Goal: Task Accomplishment & Management: Use online tool/utility

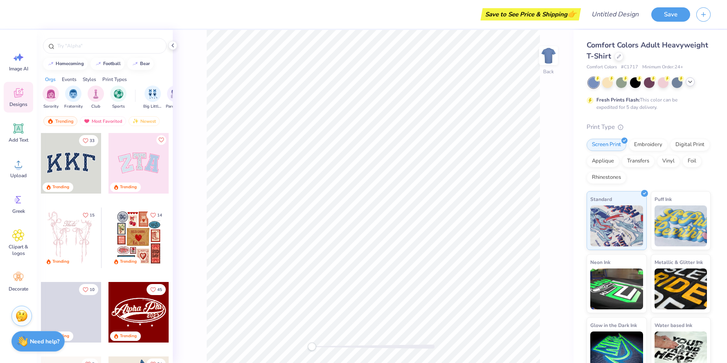
click at [690, 82] on polyline at bounding box center [690, 82] width 3 height 2
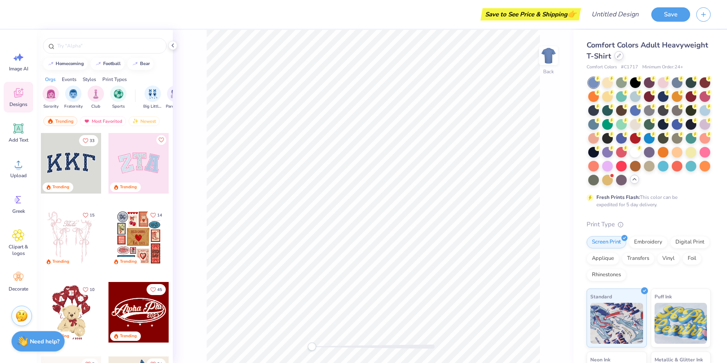
click at [621, 54] on icon at bounding box center [619, 56] width 4 height 4
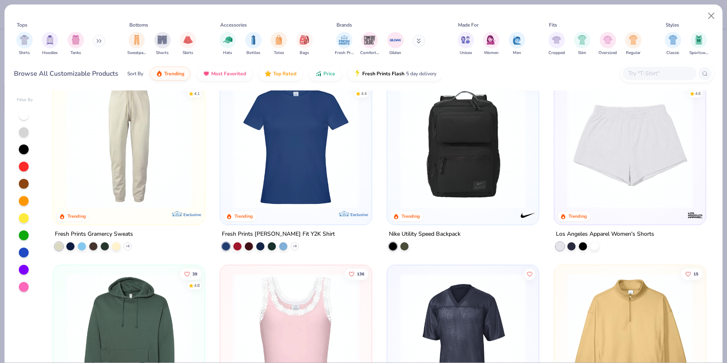
scroll to position [2907, 0]
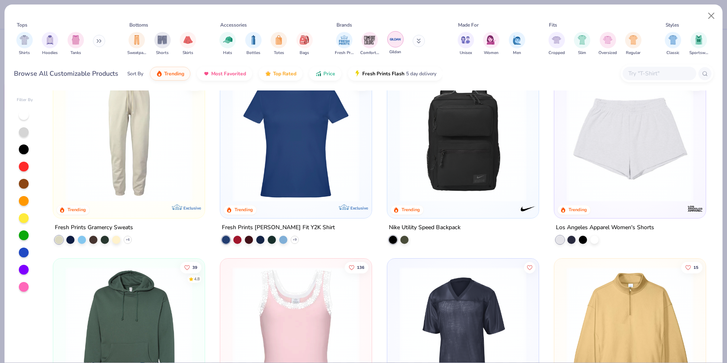
click at [398, 44] on img "filter for Gildan" at bounding box center [395, 39] width 12 height 12
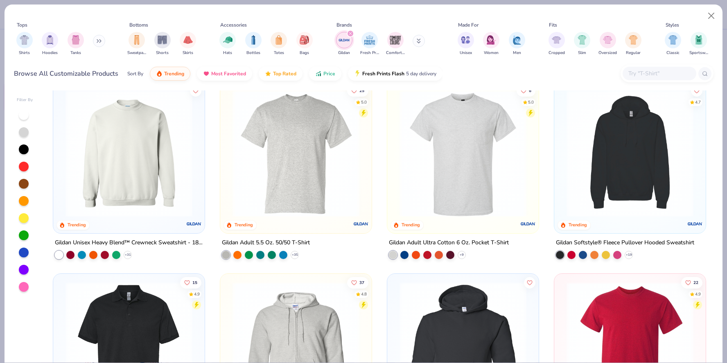
scroll to position [205, 0]
click at [305, 181] on img at bounding box center [295, 153] width 135 height 127
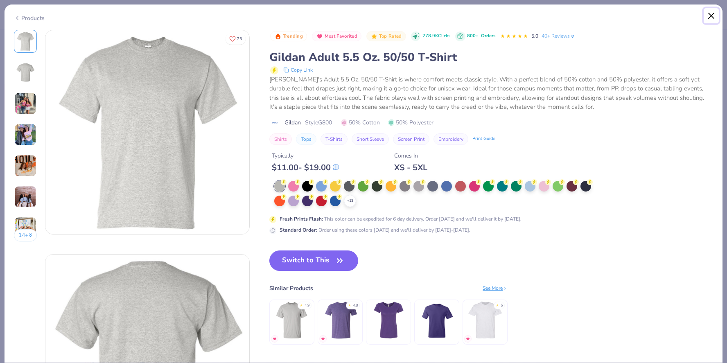
click at [714, 14] on button "Close" at bounding box center [712, 16] width 16 height 16
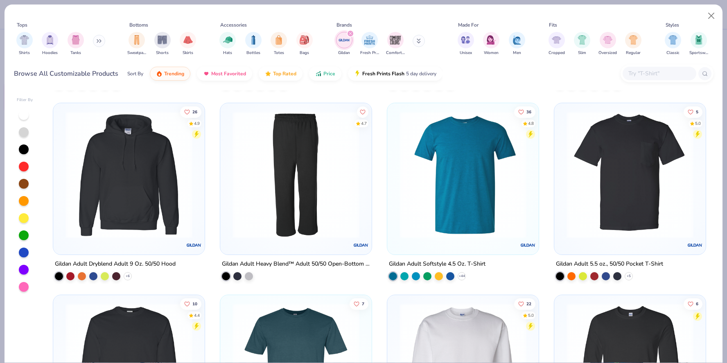
scroll to position [532, 0]
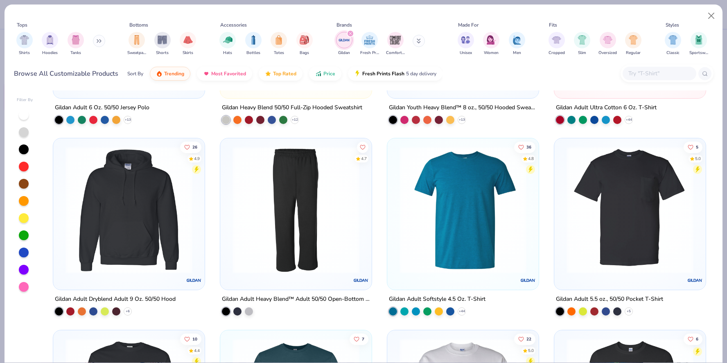
click at [460, 199] on img at bounding box center [463, 210] width 135 height 127
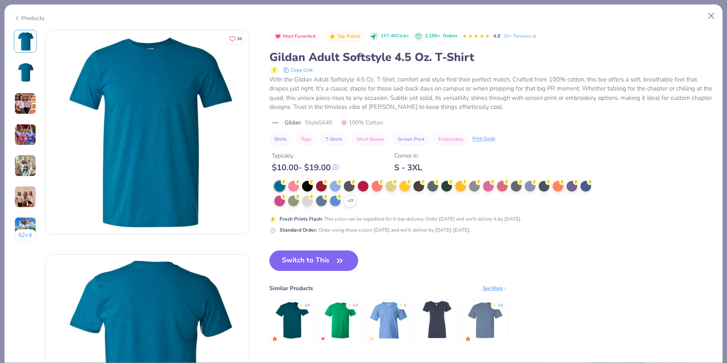
click at [337, 138] on button "T-Shirts" at bounding box center [334, 138] width 27 height 11
type input "T-Shirts"
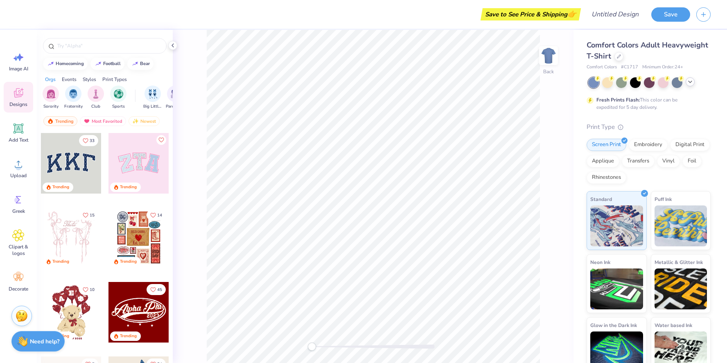
click at [691, 83] on icon at bounding box center [690, 82] width 7 height 7
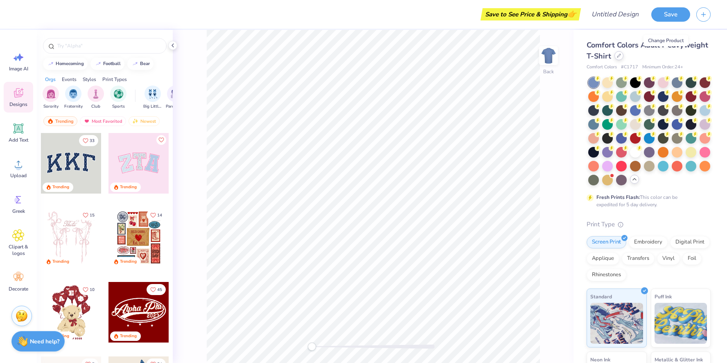
click at [621, 56] on icon at bounding box center [619, 56] width 4 height 4
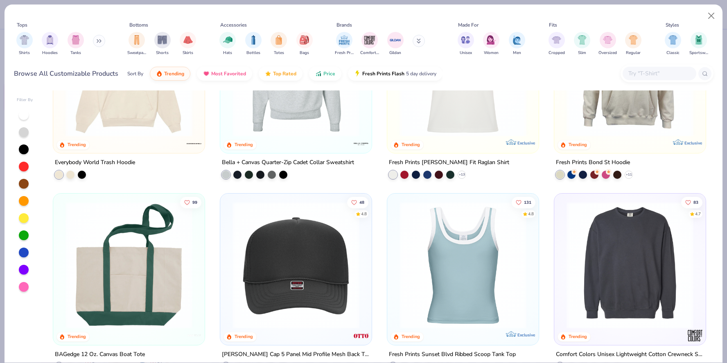
scroll to position [1761, 0]
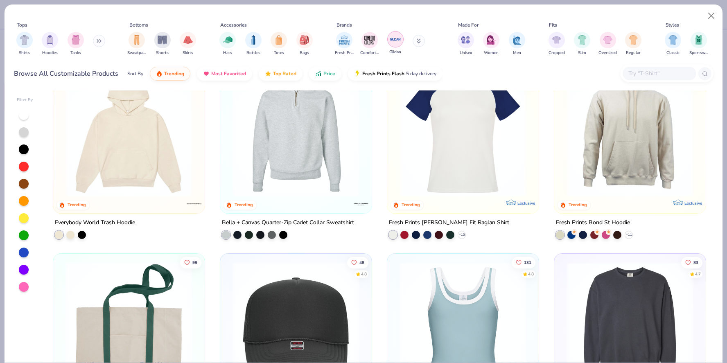
click at [398, 37] on img "filter for Gildan" at bounding box center [395, 39] width 12 height 12
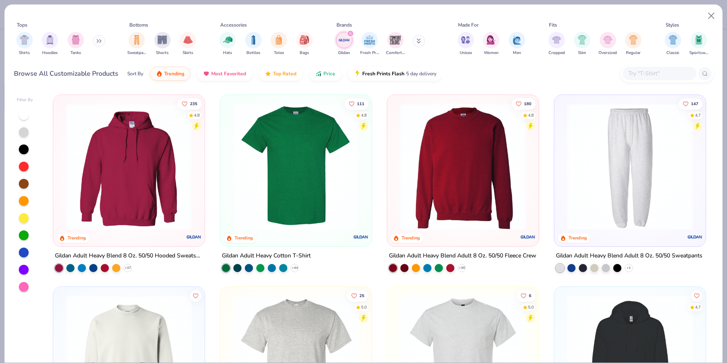
click at [420, 40] on button at bounding box center [419, 41] width 12 height 12
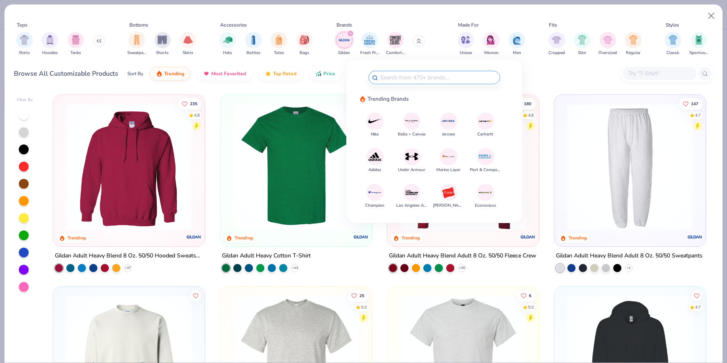
click at [435, 54] on div "Gildan Fresh Prints Comfort Colors" at bounding box center [385, 44] width 103 height 30
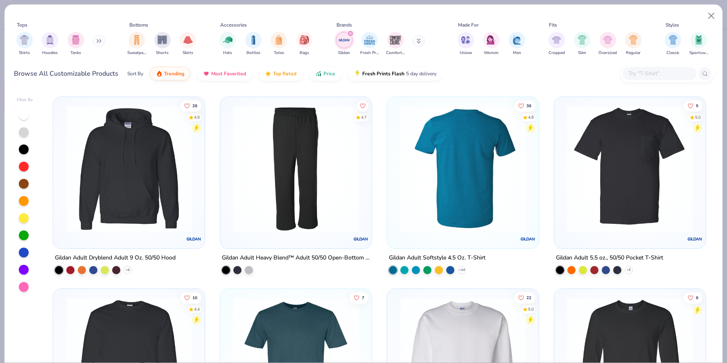
scroll to position [573, 0]
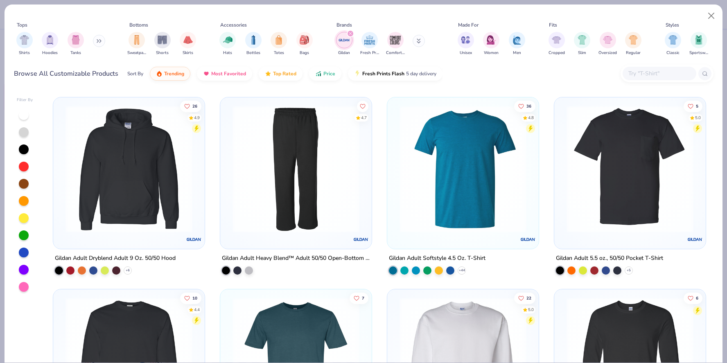
click at [466, 192] on img at bounding box center [463, 169] width 135 height 127
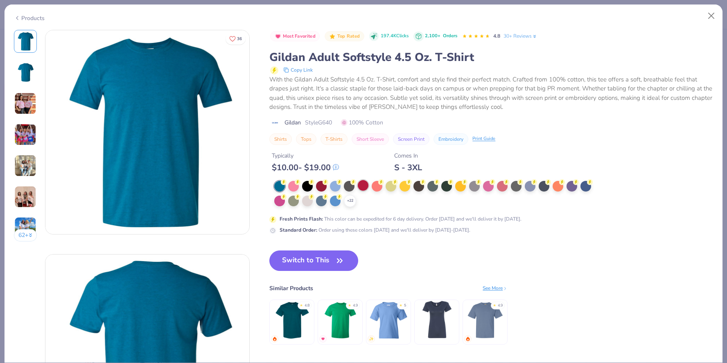
click at [359, 185] on div at bounding box center [363, 185] width 11 height 11
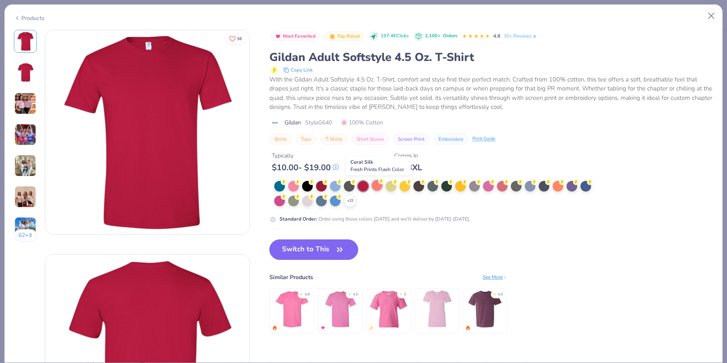
click at [376, 185] on div at bounding box center [377, 185] width 11 height 11
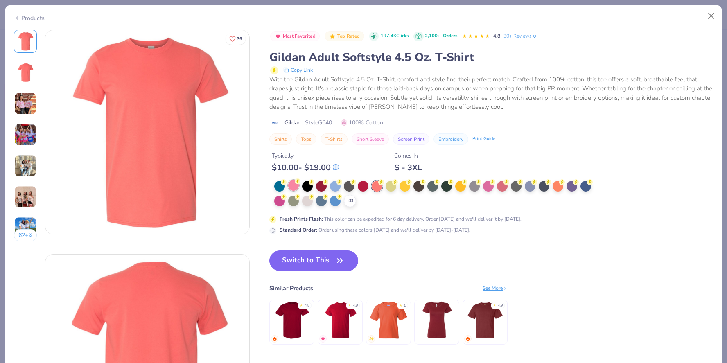
click at [293, 185] on div at bounding box center [293, 185] width 11 height 11
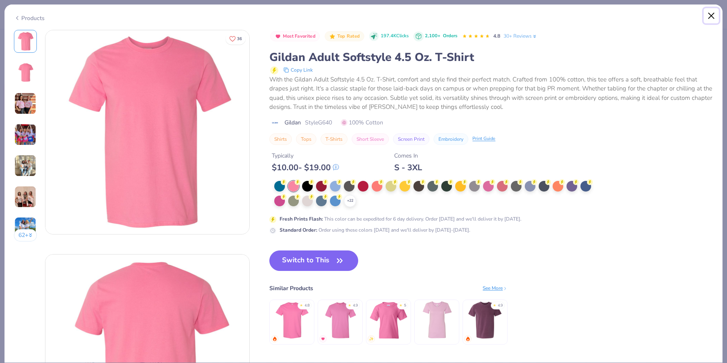
click at [715, 14] on button "Close" at bounding box center [712, 16] width 16 height 16
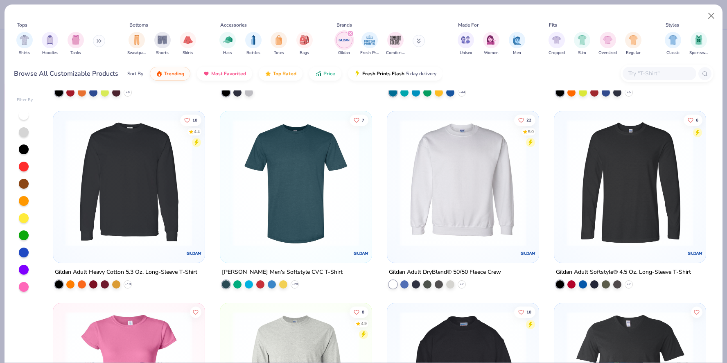
scroll to position [750, 0]
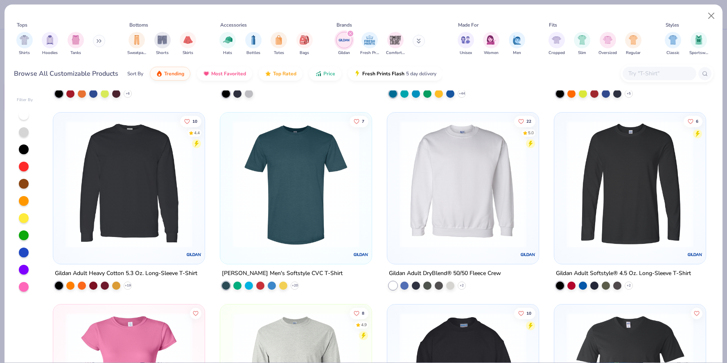
click at [327, 198] on img at bounding box center [295, 184] width 135 height 127
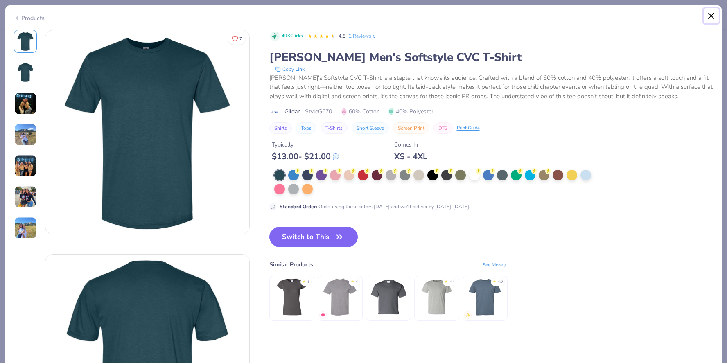
click at [711, 19] on button "Close" at bounding box center [712, 16] width 16 height 16
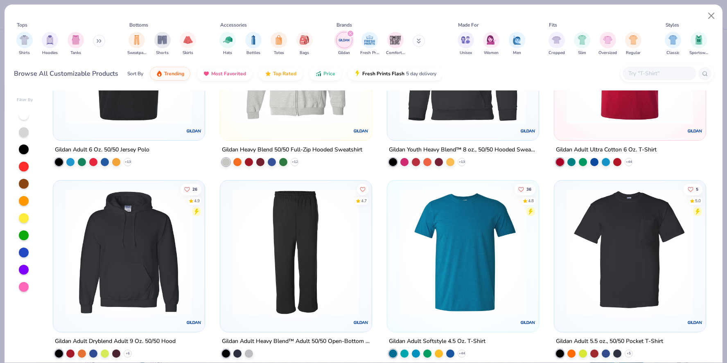
scroll to position [504, 0]
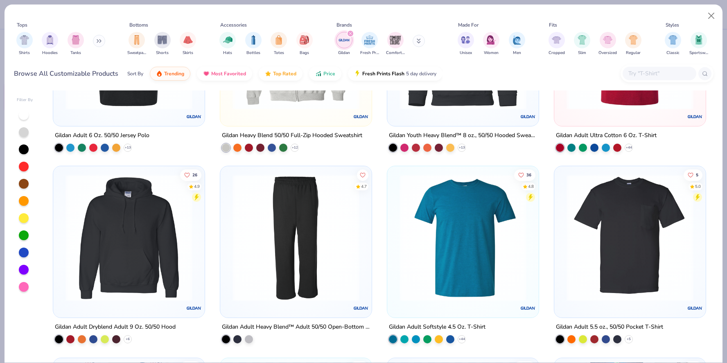
click at [417, 239] on img at bounding box center [463, 237] width 135 height 127
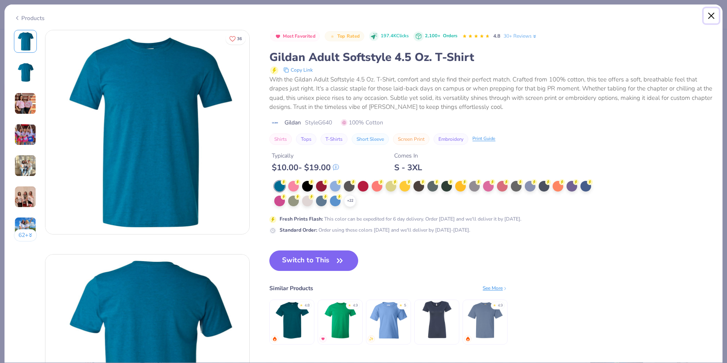
click at [708, 14] on button "Close" at bounding box center [712, 16] width 16 height 16
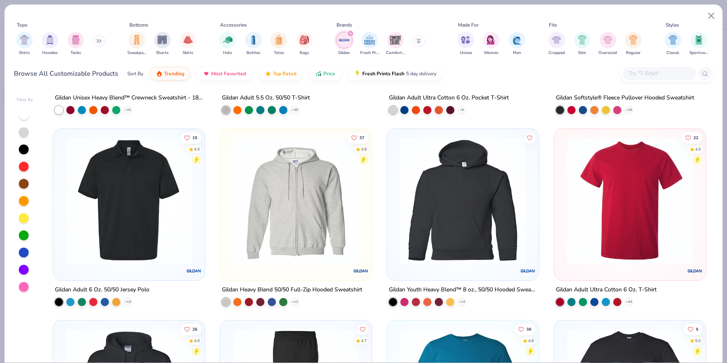
scroll to position [341, 0]
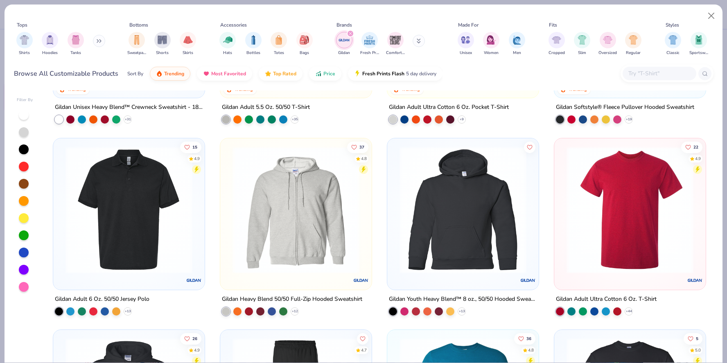
click at [602, 197] on img at bounding box center [630, 209] width 135 height 127
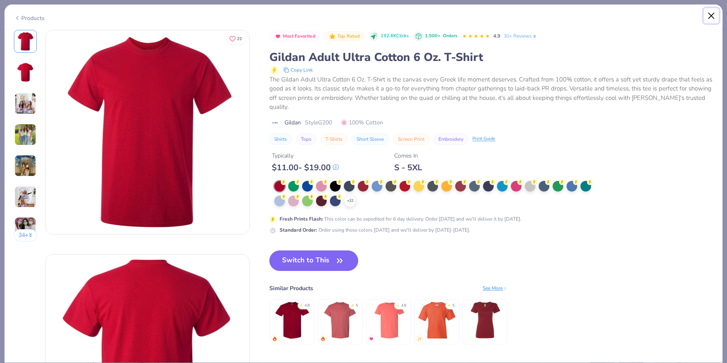
click at [709, 16] on button "Close" at bounding box center [712, 16] width 16 height 16
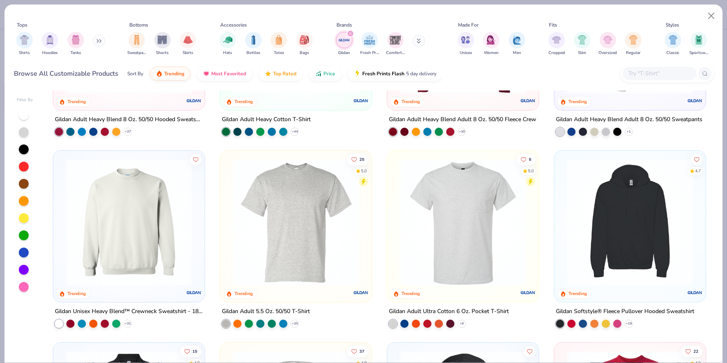
scroll to position [136, 0]
click at [228, 224] on img at bounding box center [160, 222] width 135 height 127
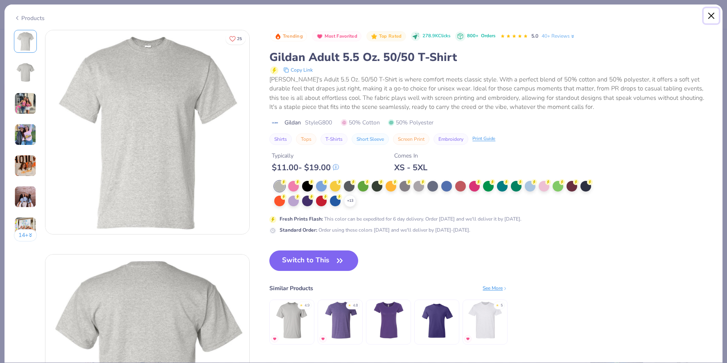
click at [708, 16] on button "Close" at bounding box center [712, 16] width 16 height 16
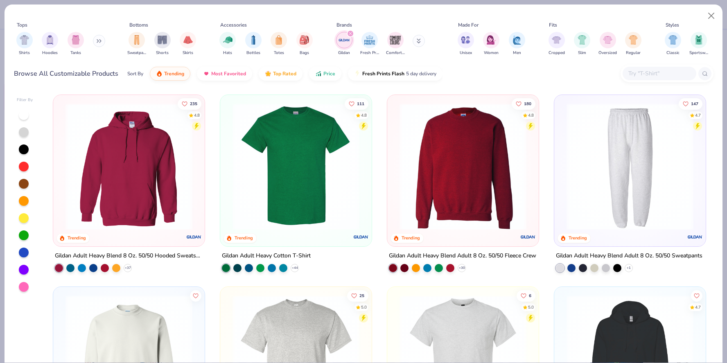
click at [98, 41] on icon at bounding box center [97, 41] width 1 height 3
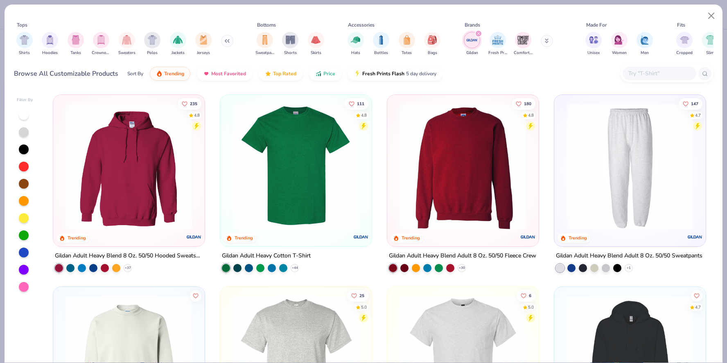
click at [658, 73] on input "text" at bounding box center [659, 73] width 63 height 9
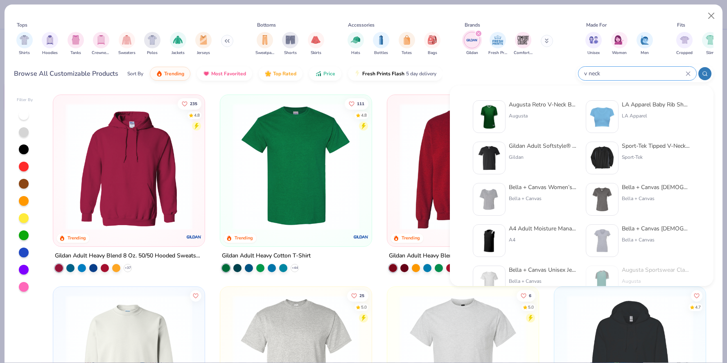
type input "v neck"
click at [531, 146] on div "Gildan Adult Softstyle® V-Neck T-Shirt" at bounding box center [543, 146] width 69 height 9
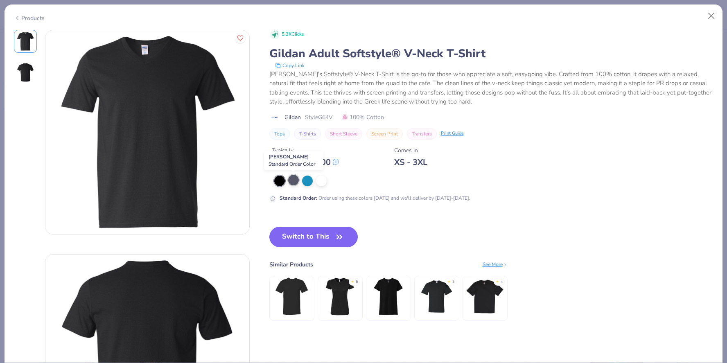
click at [292, 185] on div at bounding box center [293, 180] width 11 height 11
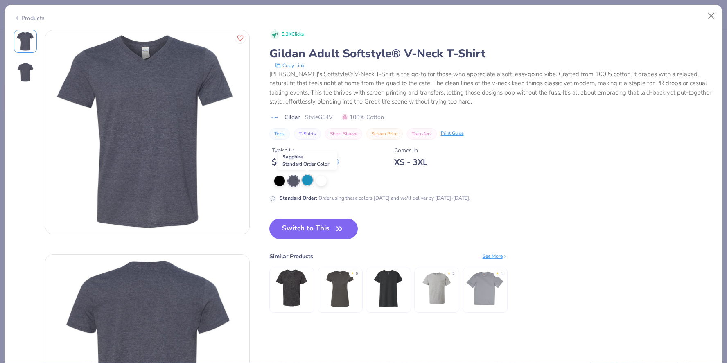
click at [312, 184] on div at bounding box center [307, 180] width 11 height 11
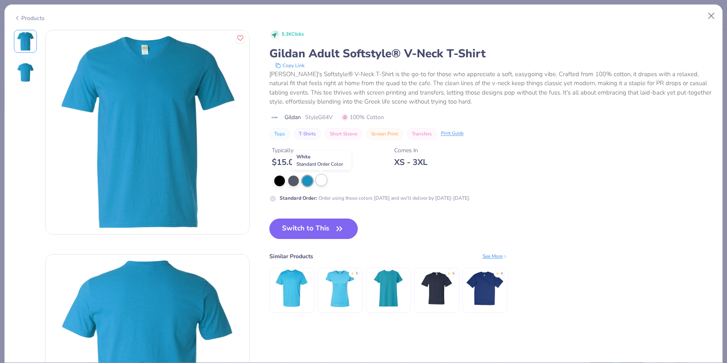
click at [319, 183] on div at bounding box center [321, 180] width 11 height 11
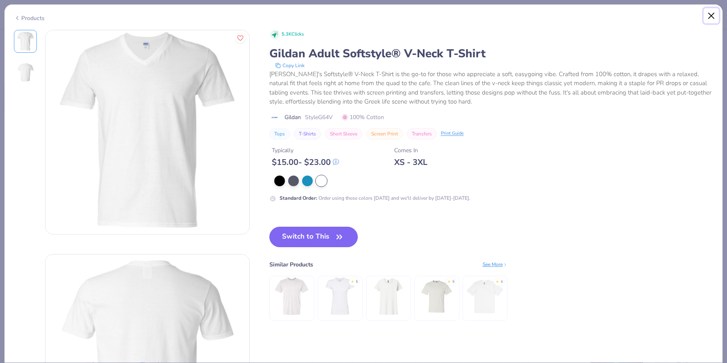
click at [710, 12] on button "Close" at bounding box center [712, 16] width 16 height 16
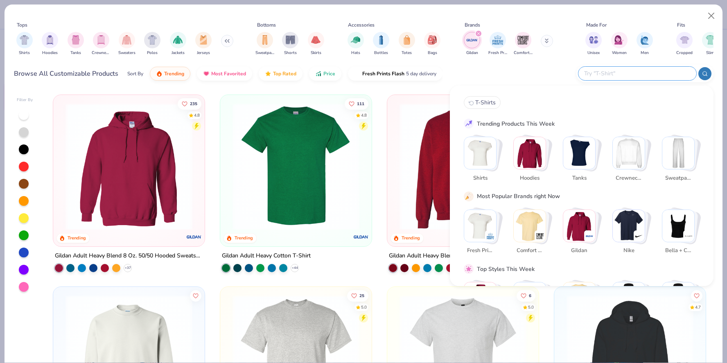
click at [646, 75] on input "text" at bounding box center [636, 73] width 107 height 9
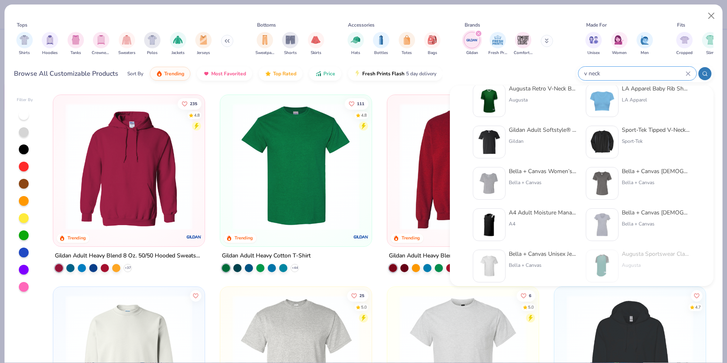
scroll to position [17, 0]
type input "v neck"
click at [470, 36] on img "filter for Gildan" at bounding box center [472, 40] width 12 height 12
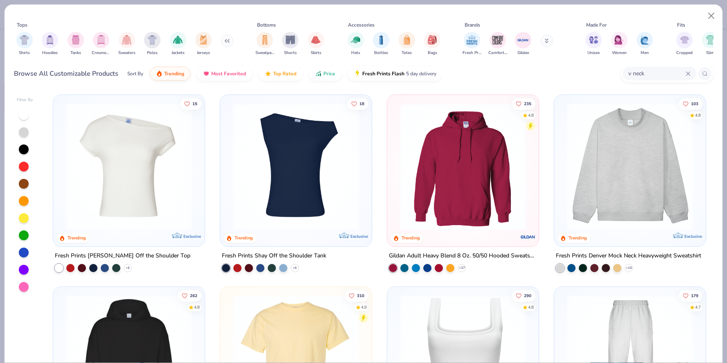
click at [547, 41] on icon at bounding box center [546, 39] width 3 height 1
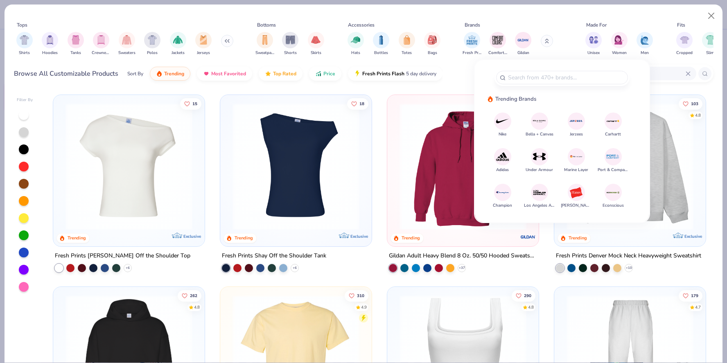
click at [543, 124] on img at bounding box center [539, 121] width 14 height 14
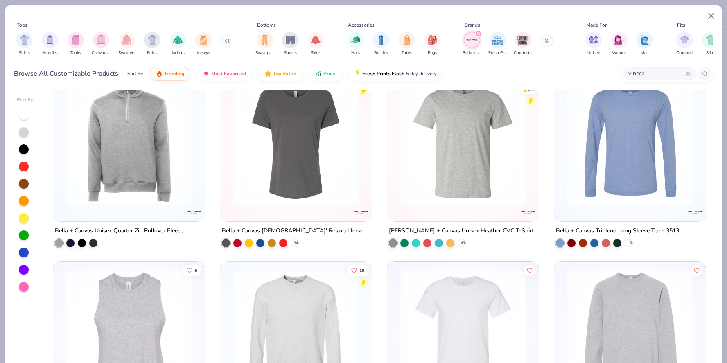
scroll to position [409, 0]
click at [478, 165] on img at bounding box center [463, 140] width 135 height 127
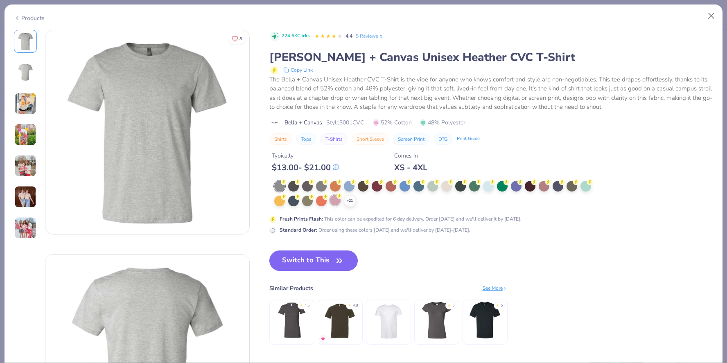
click at [335, 200] on div at bounding box center [335, 200] width 11 height 11
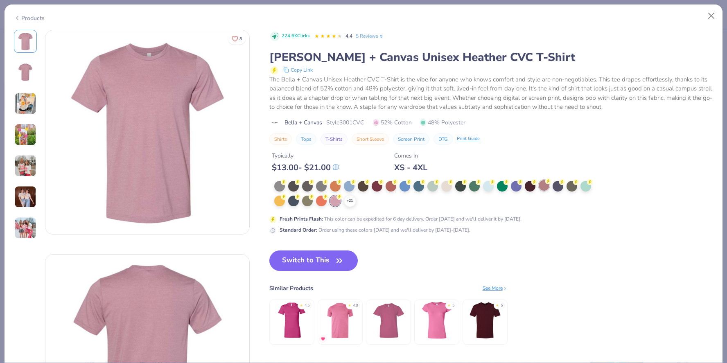
click at [548, 185] on div at bounding box center [544, 185] width 11 height 11
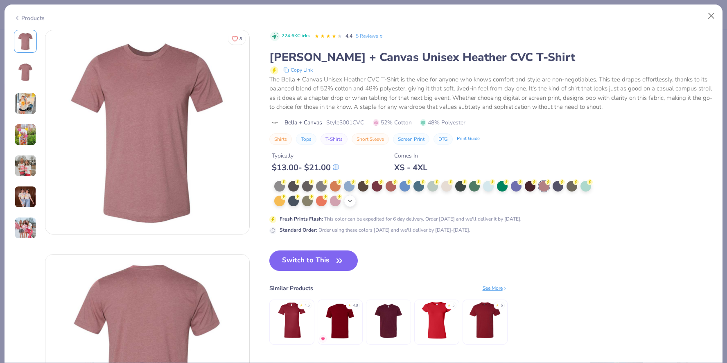
click at [353, 202] on icon at bounding box center [350, 201] width 7 height 7
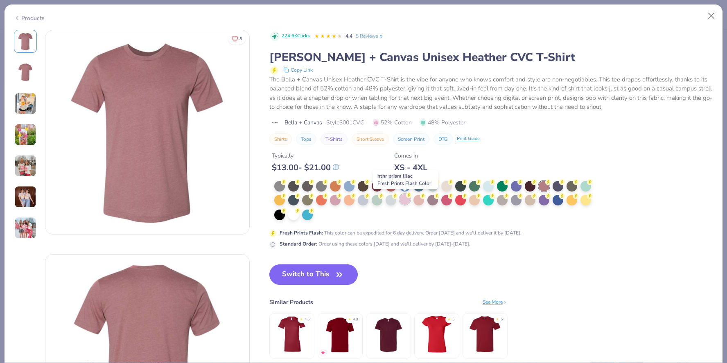
click at [405, 202] on div at bounding box center [405, 199] width 11 height 11
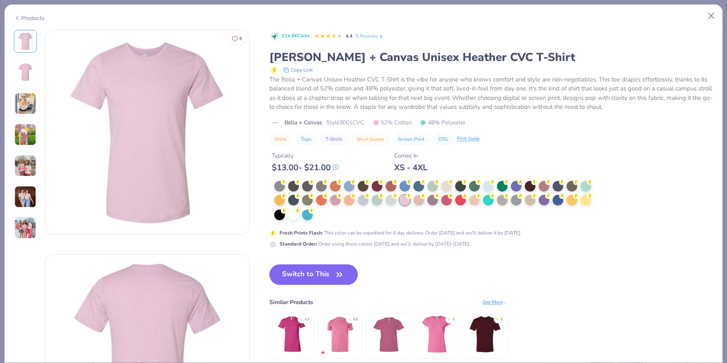
click at [27, 159] on img at bounding box center [25, 166] width 22 height 22
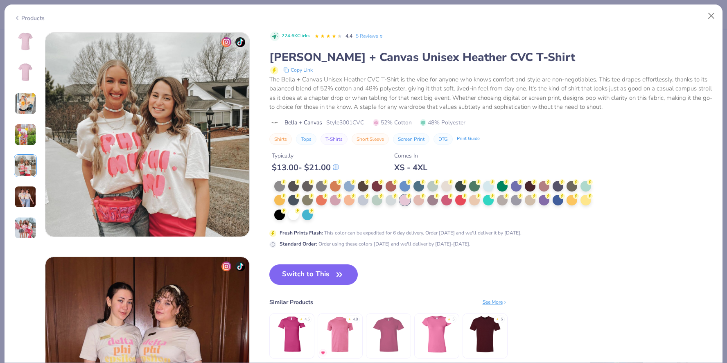
scroll to position [897, 0]
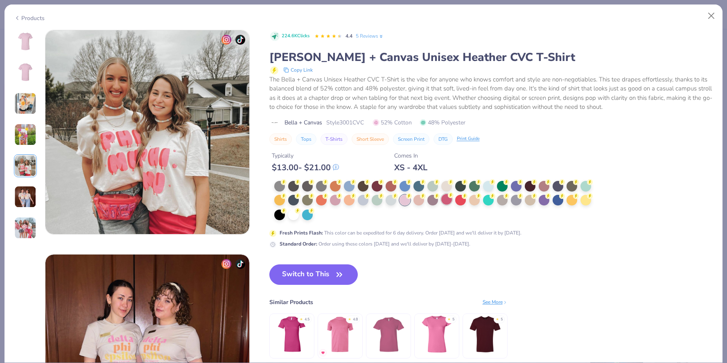
click at [449, 202] on div at bounding box center [446, 199] width 11 height 11
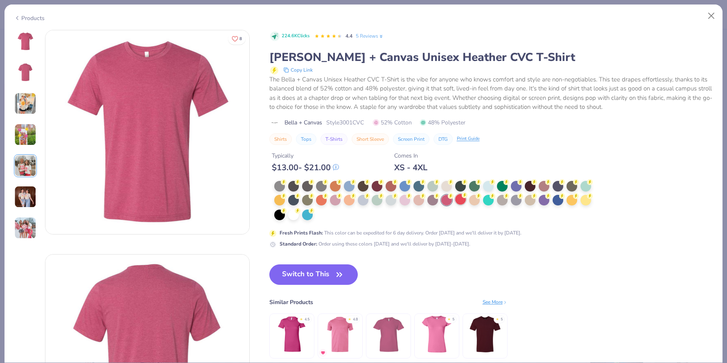
click at [457, 202] on div at bounding box center [460, 199] width 11 height 11
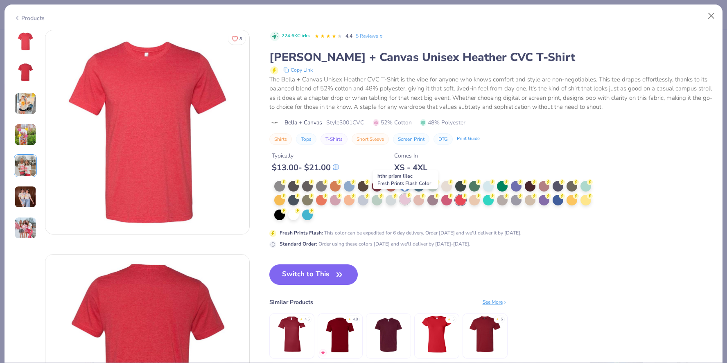
click at [402, 203] on div at bounding box center [405, 199] width 11 height 11
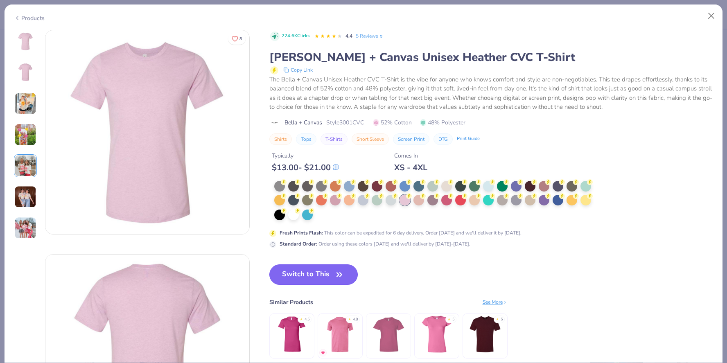
click at [319, 281] on button "Switch to This" at bounding box center [313, 274] width 89 height 20
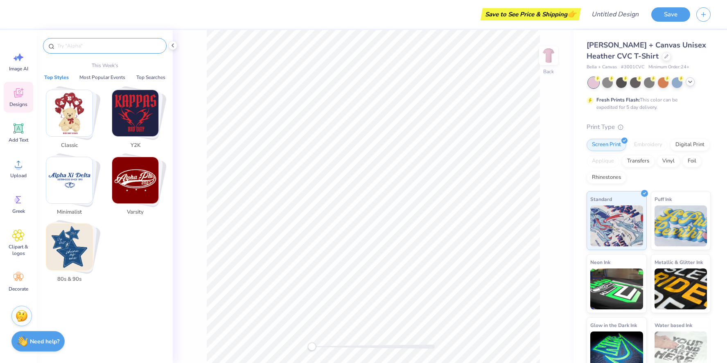
click at [83, 47] on input "text" at bounding box center [109, 46] width 105 height 8
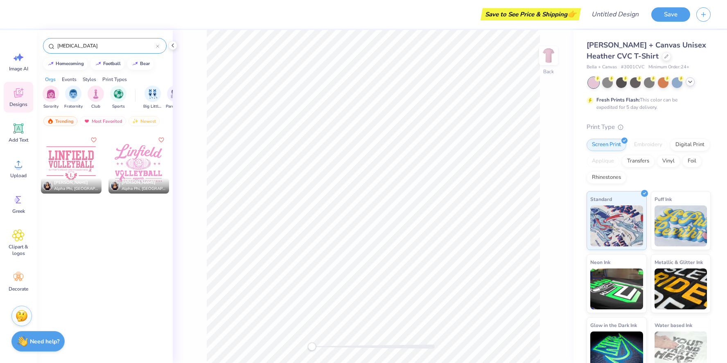
type input "breast cancer"
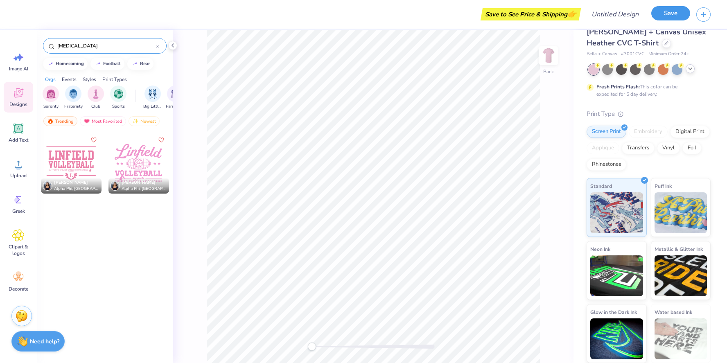
click at [679, 14] on button "Save" at bounding box center [670, 13] width 39 height 14
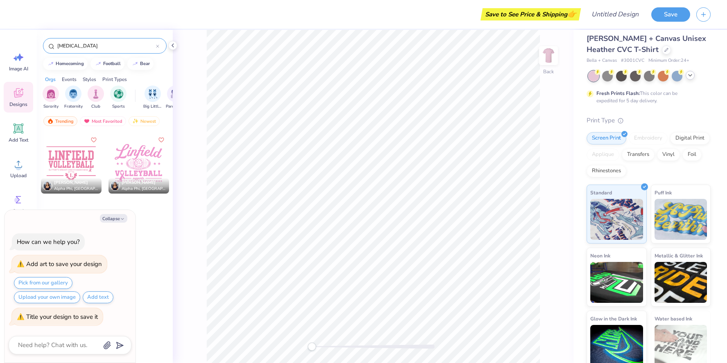
scroll to position [0, 0]
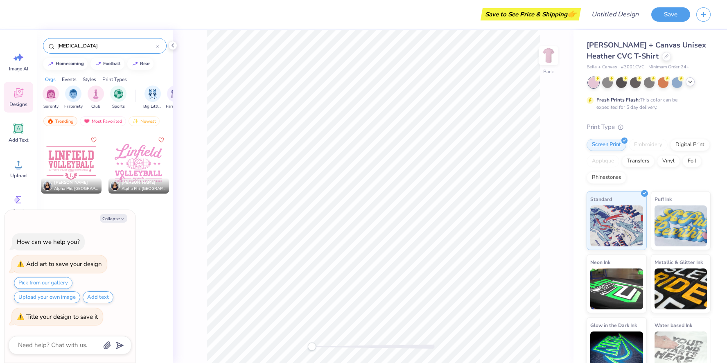
type textarea "x"
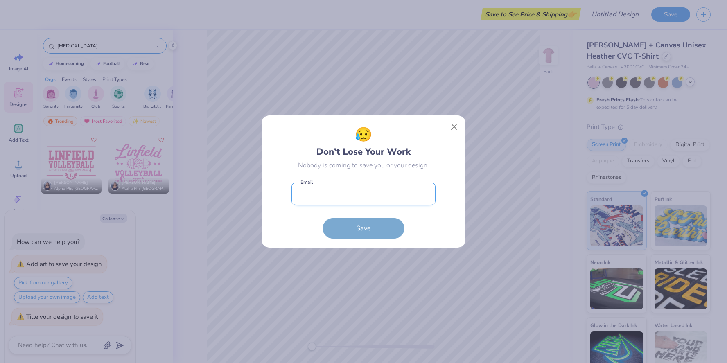
click at [328, 195] on input "email" at bounding box center [364, 194] width 144 height 23
type input "magictree.frontdesk@lemonjuice.biz"
click at [361, 224] on button "Save" at bounding box center [364, 226] width 82 height 20
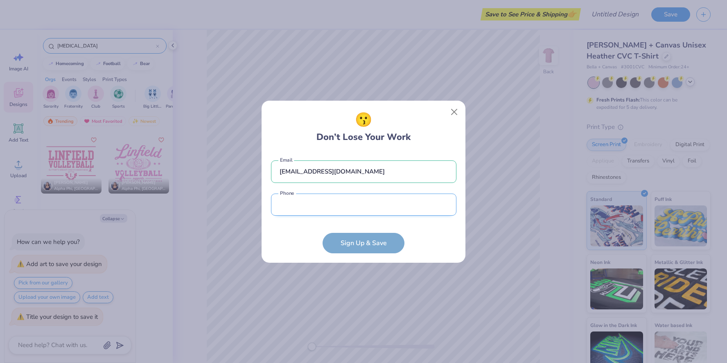
click at [312, 204] on input "tel" at bounding box center [363, 205] width 185 height 23
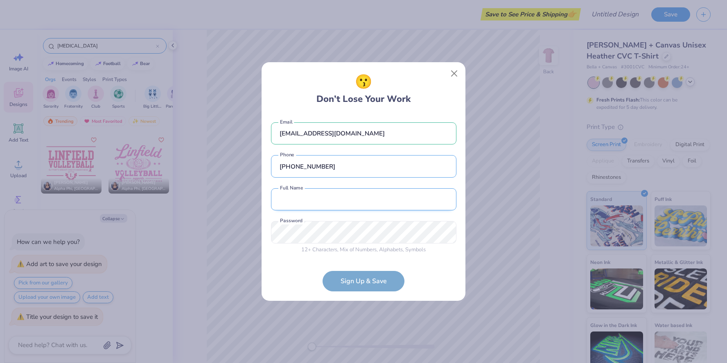
type input "(407) 396-2300"
click at [312, 201] on input "text" at bounding box center [363, 199] width 185 height 23
type input "Magic Tree Resort"
type input "(407) 396-2300"
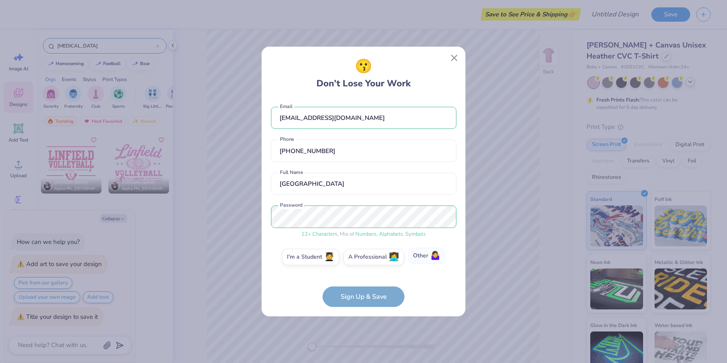
click at [424, 257] on label "Other 🤷‍♀️" at bounding box center [426, 256] width 37 height 16
click at [366, 257] on input "Other 🤷‍♀️" at bounding box center [363, 259] width 5 height 5
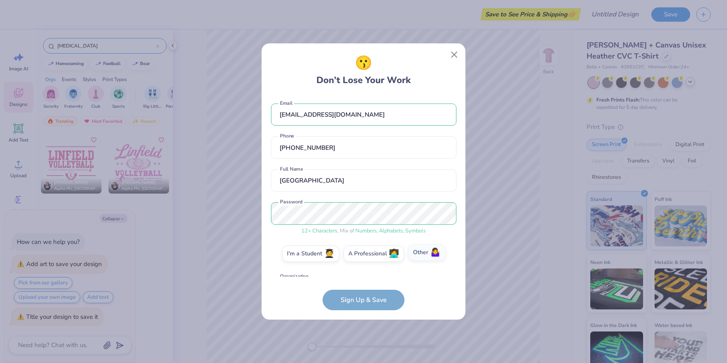
scroll to position [26, 0]
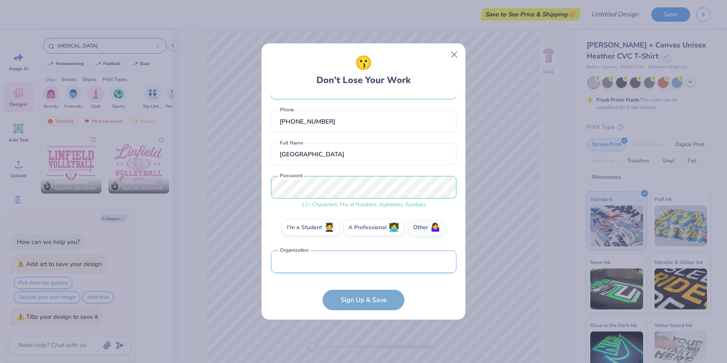
click at [313, 262] on input "text" at bounding box center [363, 262] width 185 height 23
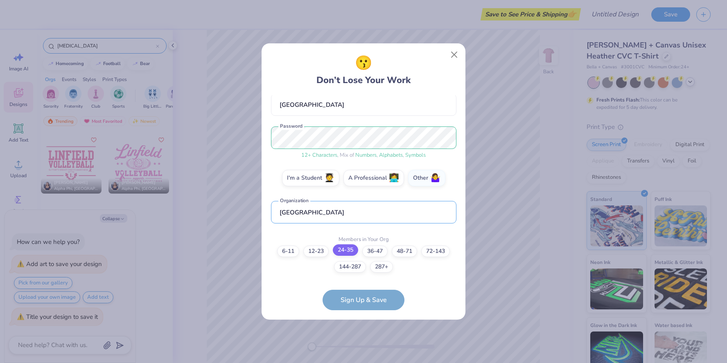
type input "Magic Tree Resort"
click at [345, 251] on label "24-35" at bounding box center [345, 249] width 25 height 11
click at [361, 332] on input "24-35" at bounding box center [363, 334] width 5 height 5
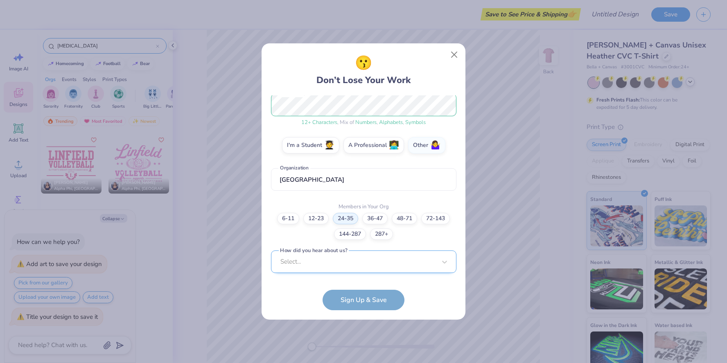
click at [301, 264] on div "Select..." at bounding box center [363, 262] width 185 height 23
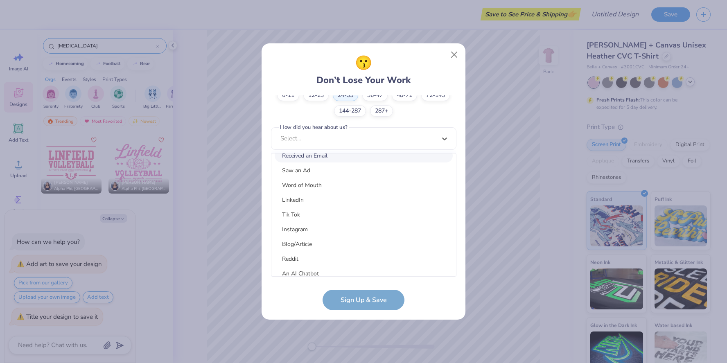
scroll to position [104, 0]
click at [314, 161] on div "Word of Mouth" at bounding box center [364, 163] width 178 height 14
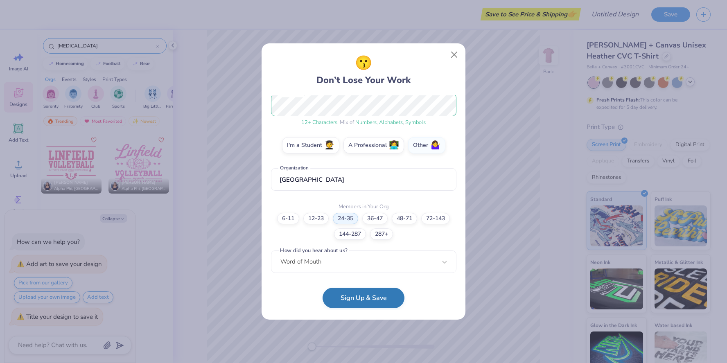
click at [366, 296] on button "Sign Up & Save" at bounding box center [364, 298] width 82 height 20
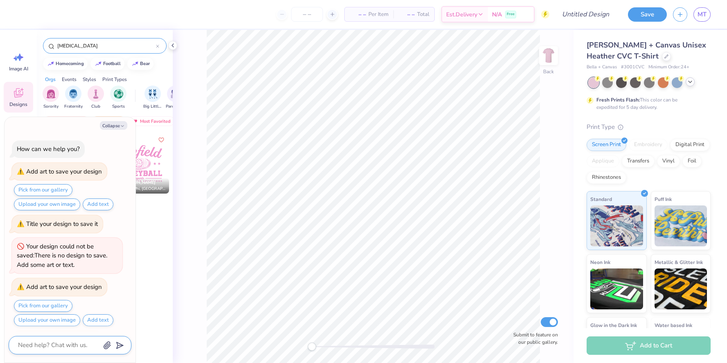
scroll to position [64, 0]
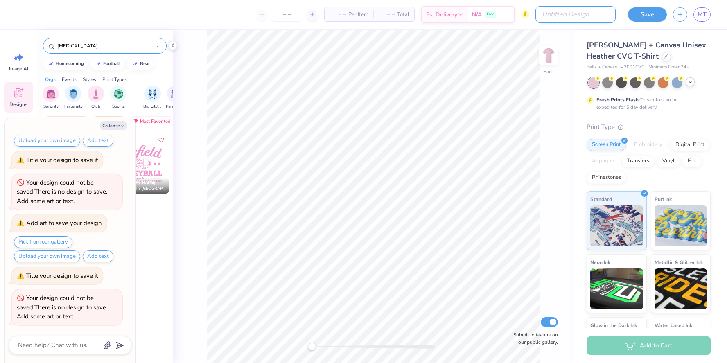
click at [585, 13] on input "Design Title" at bounding box center [576, 14] width 80 height 16
type textarea "x"
type input "B"
type textarea "x"
type input "Br"
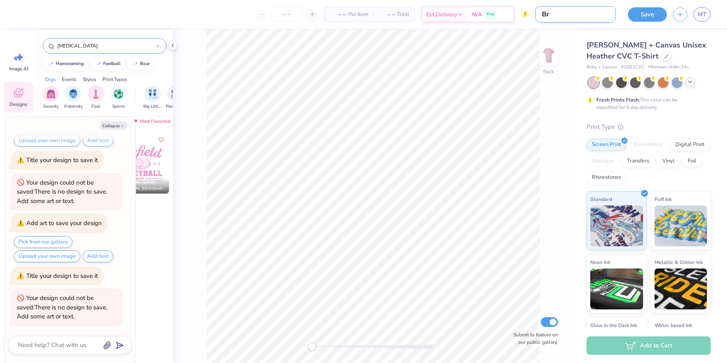
type textarea "x"
type input "Bre"
type textarea "x"
type input "Brea"
type textarea "x"
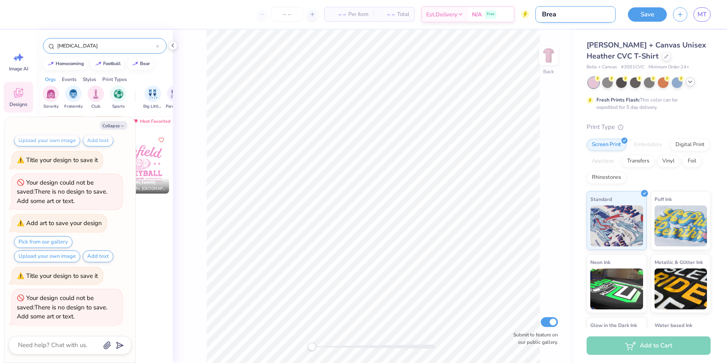
type input "Breas"
type textarea "x"
type input "Breast"
type textarea "x"
type input "Breast"
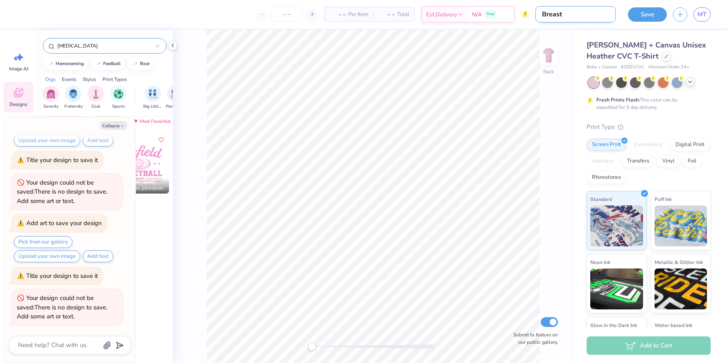
type textarea "x"
type input "Breast C"
type textarea "x"
type input "Breast Ca"
type textarea "x"
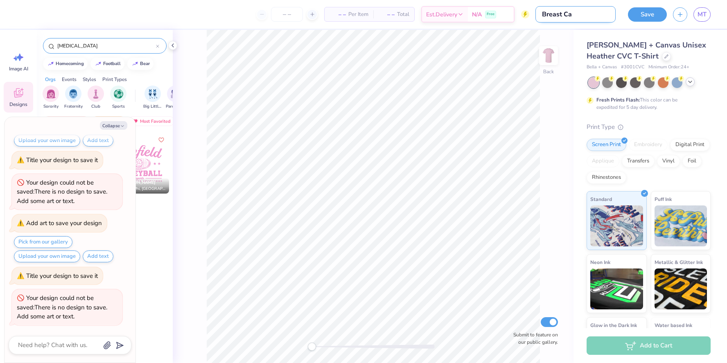
type input "Breast Can"
type textarea "x"
type input "Breast Canc"
type textarea "x"
type input "Breast Cance"
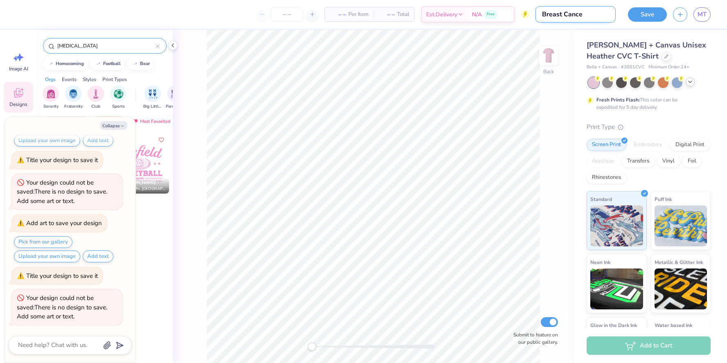
type textarea "x"
type input "Breast Cancer"
type textarea "x"
type input "Breast Cancer"
type textarea "x"
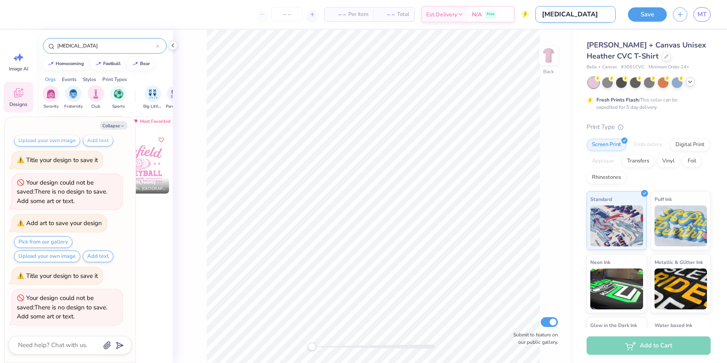
type input "Breast Cancer S"
type textarea "x"
type input "Breast Cancer Su"
type textarea "x"
type input "Breast Cancer Sup"
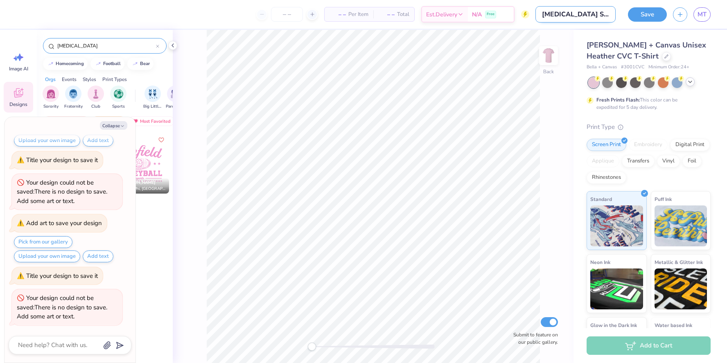
type textarea "x"
type input "Breast Cancer Supp"
type textarea "x"
type input "Breast Cancer Suppo"
type textarea "x"
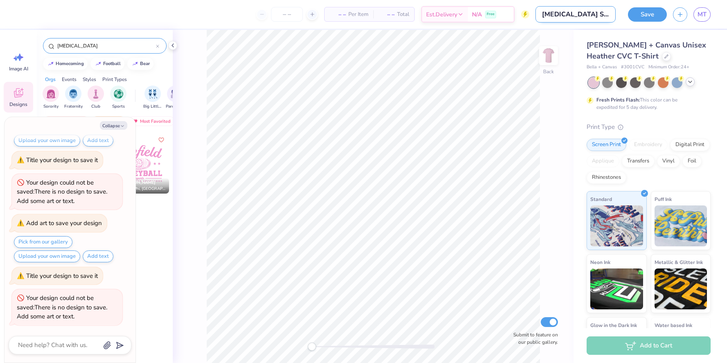
type input "Breast Cancer Suppor"
type textarea "x"
type input "Breast Cancer Support"
type textarea "x"
type input "Breast Cancer Support"
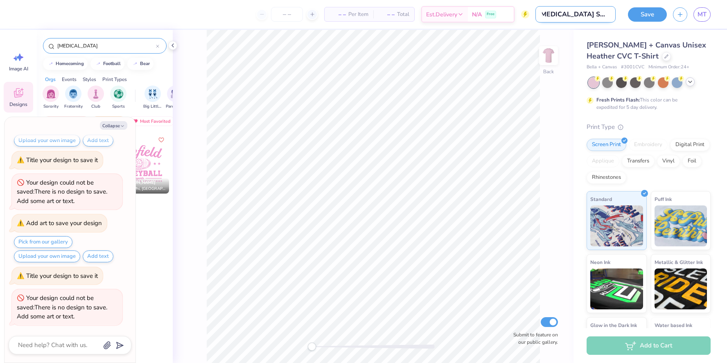
type textarea "x"
type input "Breast Cancer Support S"
type textarea "x"
type input "Breast Cancer Support Sq"
type textarea "x"
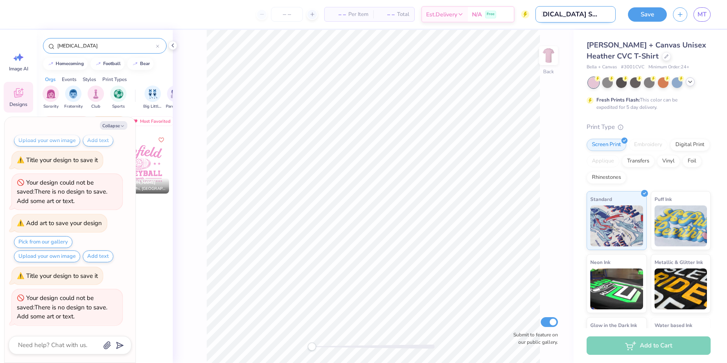
type input "Breast Cancer Support Squ"
type textarea "x"
type input "Breast Cancer Support Squa"
type textarea "x"
type input "Breast Cancer Support Squad"
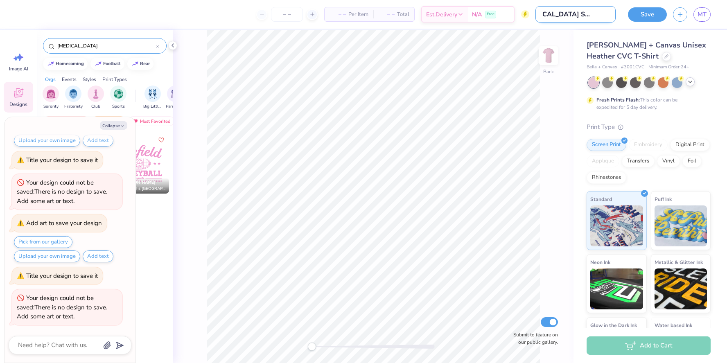
type textarea "x"
type input "Breast Cancer Support Squad"
click at [646, 13] on button "Save" at bounding box center [647, 13] width 39 height 14
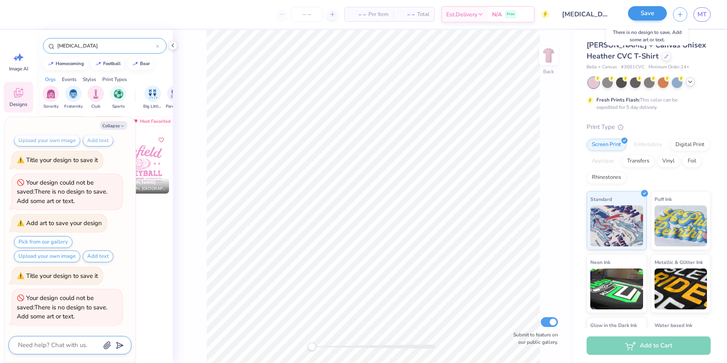
scroll to position [116, 0]
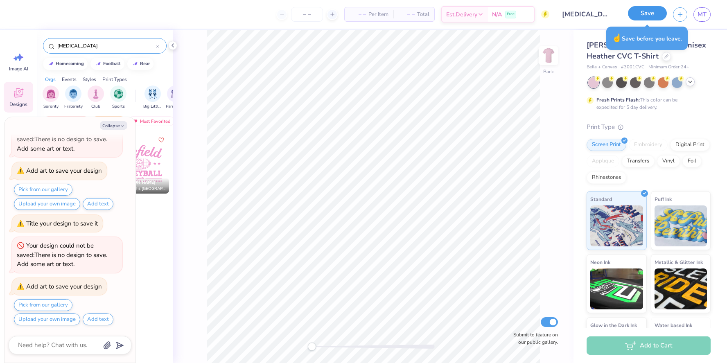
click at [653, 15] on button "Save" at bounding box center [647, 13] width 39 height 14
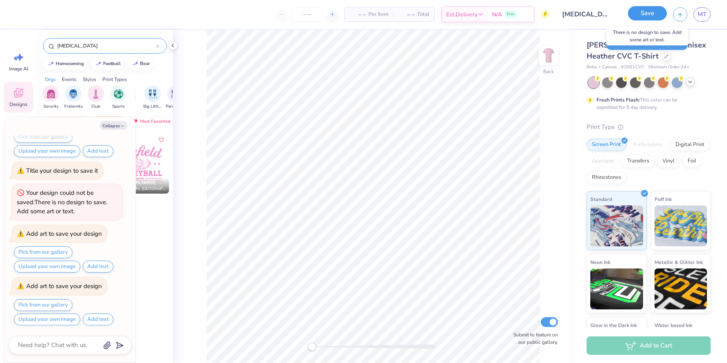
click at [641, 14] on button "Save" at bounding box center [647, 13] width 39 height 14
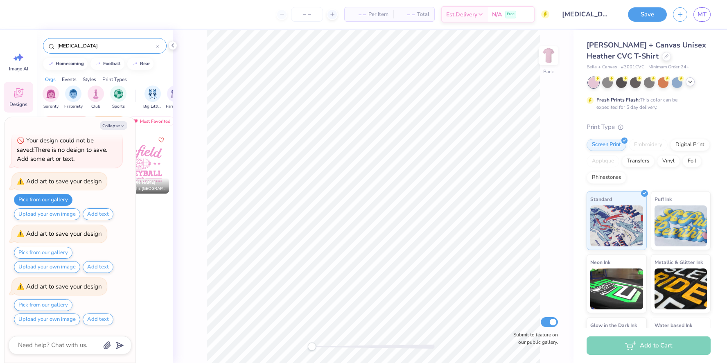
click at [50, 199] on button "Pick from our gallery" at bounding box center [43, 200] width 59 height 12
type textarea "x"
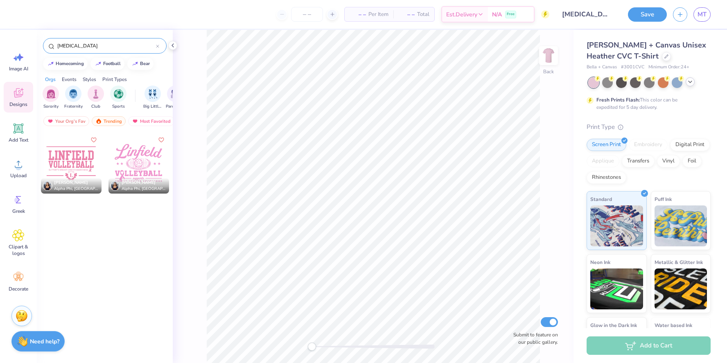
click at [104, 44] on input "breast cancer" at bounding box center [106, 46] width 99 height 8
click at [16, 239] on icon at bounding box center [18, 235] width 12 height 12
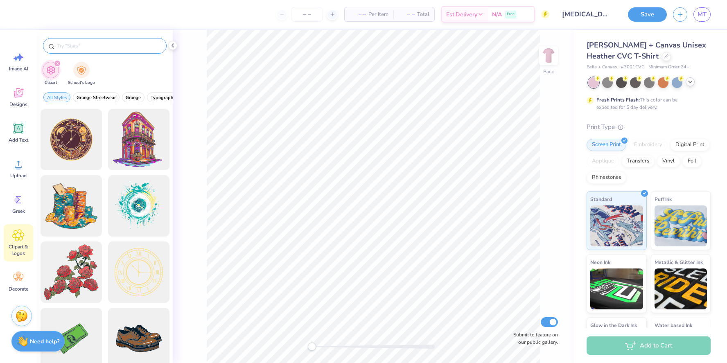
click at [76, 45] on input "text" at bounding box center [109, 46] width 105 height 8
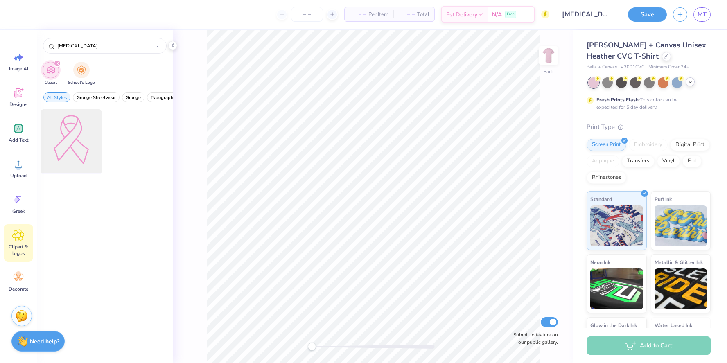
type input "breast cancer"
click at [70, 131] on div at bounding box center [71, 140] width 68 height 68
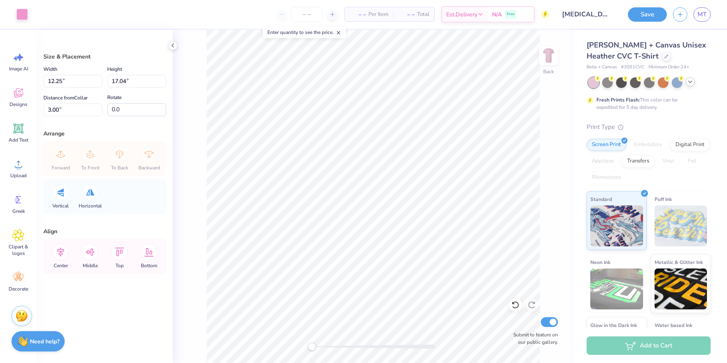
type input "5.95"
type input "8.27"
click at [19, 128] on icon at bounding box center [19, 129] width 10 height 10
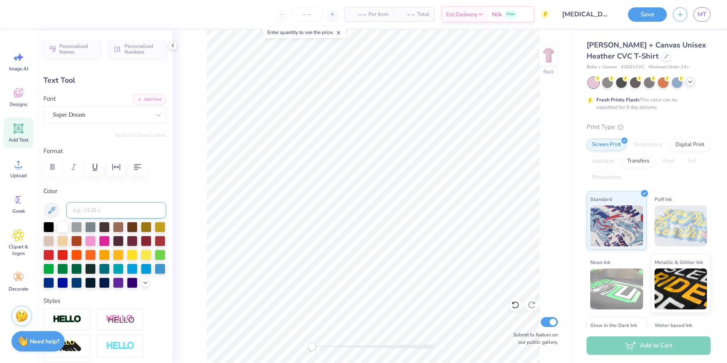
click at [86, 208] on input at bounding box center [116, 210] width 100 height 16
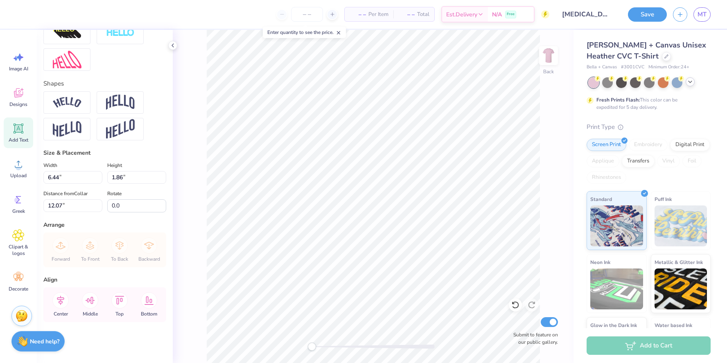
scroll to position [7, 2]
type textarea "Support"
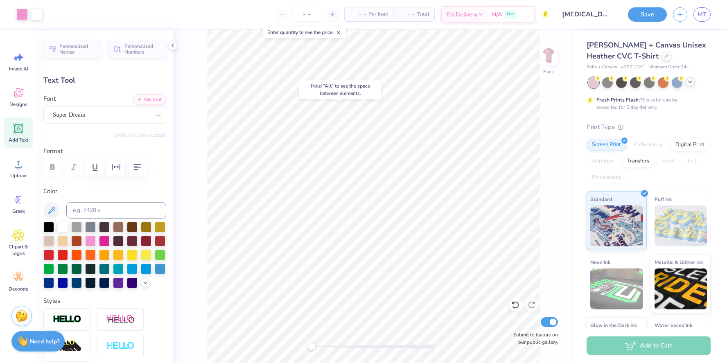
click at [60, 79] on div "Text Tool" at bounding box center [104, 80] width 123 height 11
click at [20, 129] on icon at bounding box center [19, 129] width 8 height 8
type input "6.44"
type input "1.86"
type input "12.07"
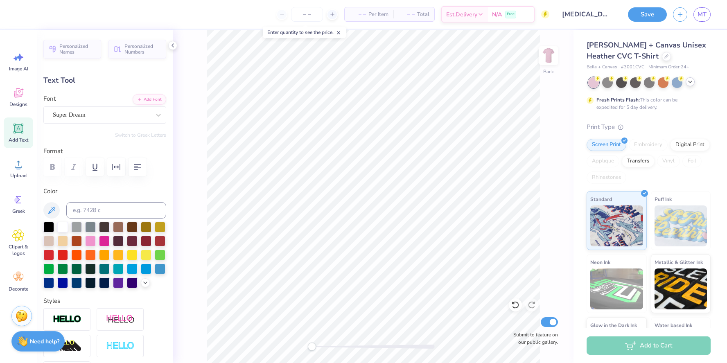
scroll to position [7, 2]
type textarea "Squad"
click at [648, 10] on button "Save" at bounding box center [647, 13] width 39 height 14
